Goal: Task Accomplishment & Management: Use online tool/utility

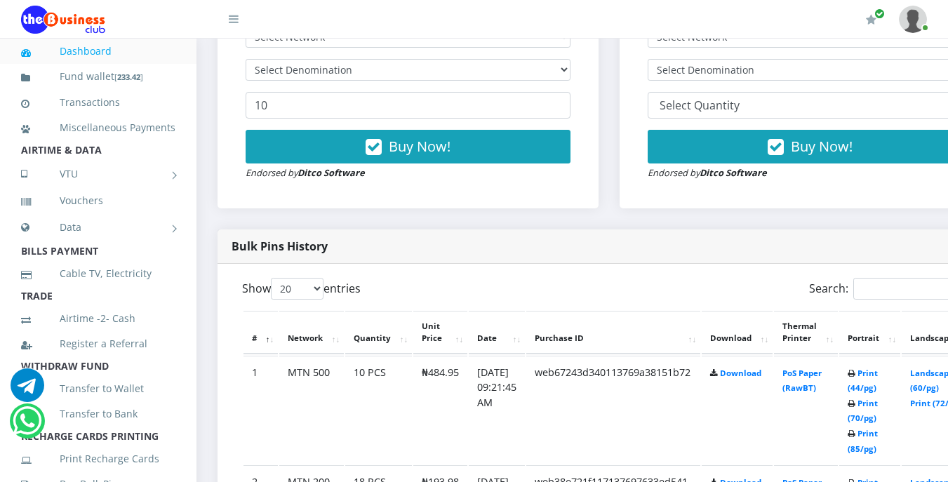
scroll to position [533, 0]
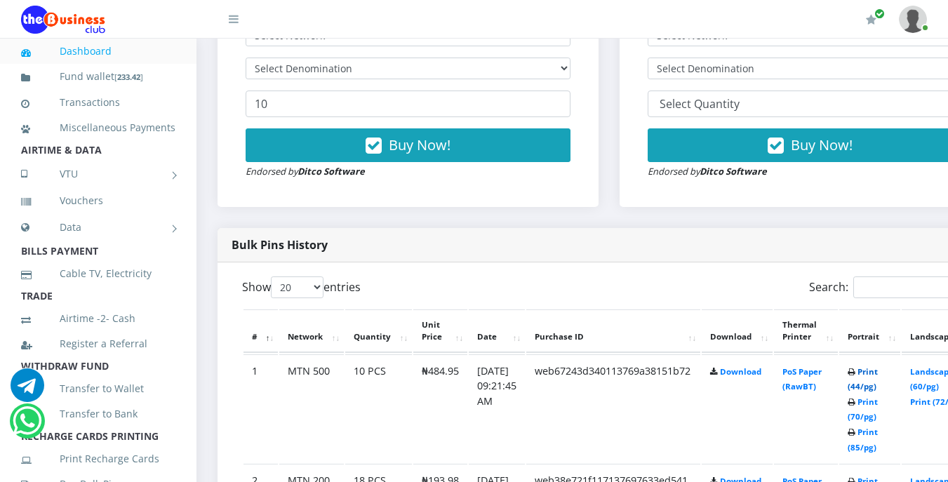
click at [878, 373] on link "Print (44/pg)" at bounding box center [863, 379] width 30 height 26
